Goal: Task Accomplishment & Management: Manage account settings

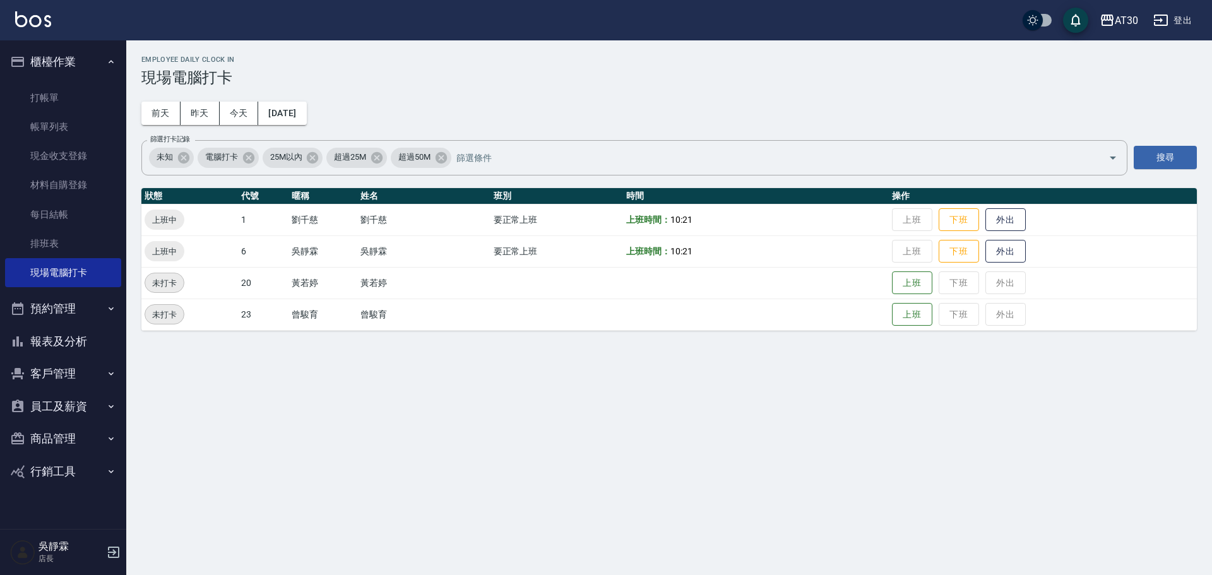
click at [831, 553] on div "Employee Daily Clock In 現場電腦打卡 [DATE] [DATE] [DATE] [DATE] 篩選打卡記錄 未知 電腦打卡 25M以內…" at bounding box center [606, 287] width 1212 height 575
click at [92, 369] on button "客戶管理" at bounding box center [63, 373] width 116 height 33
click at [69, 409] on link "客戶列表" at bounding box center [63, 409] width 116 height 29
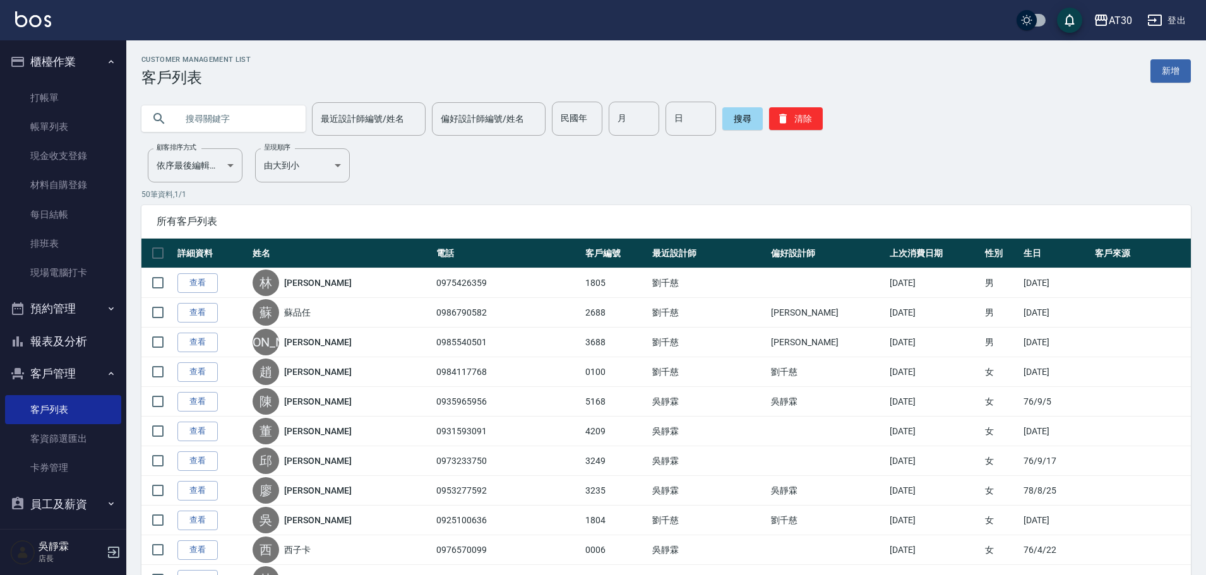
click at [256, 121] on input "text" at bounding box center [236, 119] width 119 height 34
click at [561, 119] on input "民國年" at bounding box center [577, 119] width 50 height 34
type input "76"
type input "09"
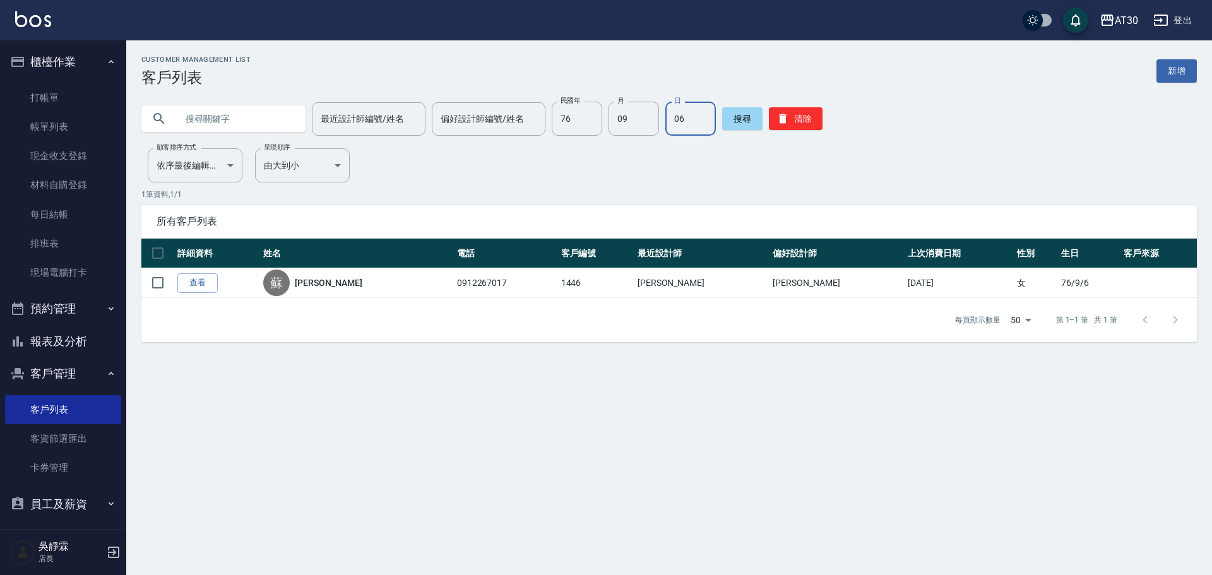
type input "0"
click at [583, 122] on input "76" at bounding box center [577, 119] width 50 height 34
click at [288, 126] on input "text" at bounding box center [236, 119] width 119 height 34
type input "ㄑ"
type input "[PERSON_NAME]"
